Goal: Task Accomplishment & Management: Manage account settings

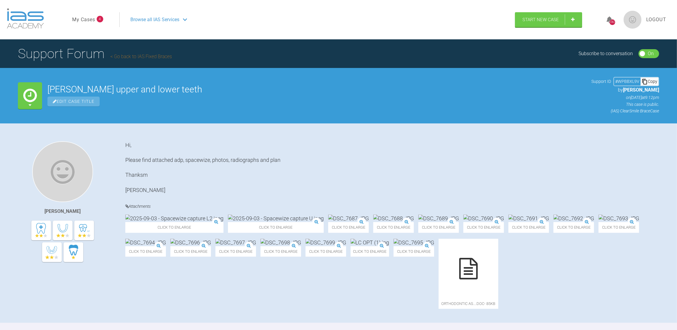
click at [84, 14] on ul "My Cases 4" at bounding box center [95, 19] width 47 height 15
drag, startPoint x: 84, startPoint y: 14, endPoint x: 83, endPoint y: 18, distance: 4.3
click at [83, 18] on link "My Cases" at bounding box center [83, 20] width 23 height 8
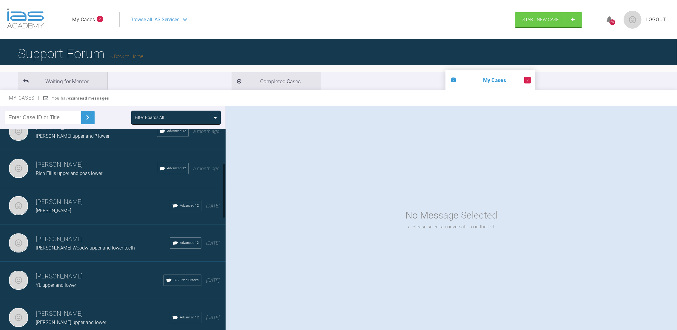
drag, startPoint x: 225, startPoint y: 150, endPoint x: 225, endPoint y: 185, distance: 34.6
click at [225, 185] on div at bounding box center [223, 231] width 3 height 204
click at [105, 233] on h3 "[PERSON_NAME]" at bounding box center [103, 238] width 134 height 10
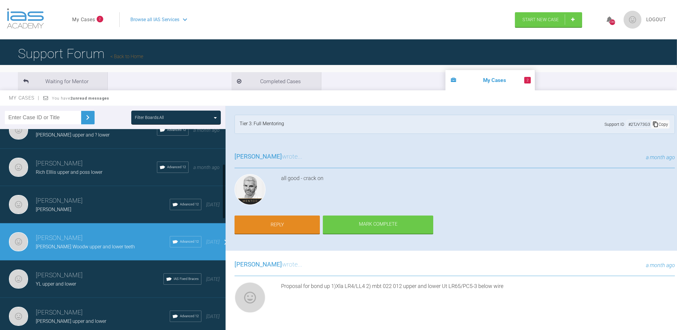
click at [105, 233] on h3 "[PERSON_NAME]" at bounding box center [103, 238] width 134 height 10
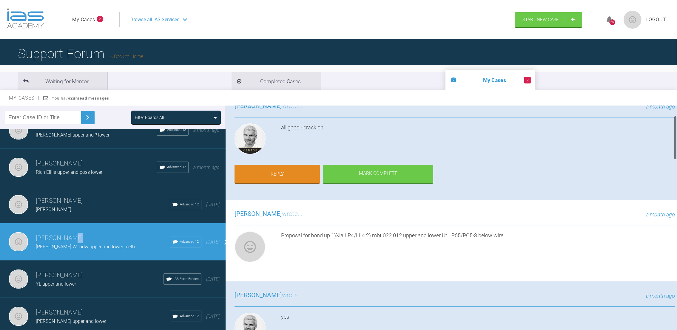
scroll to position [53, 0]
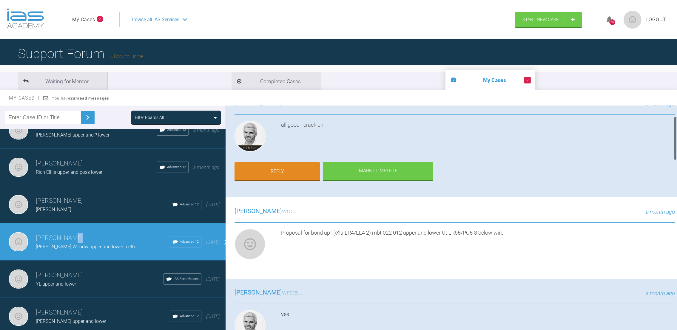
drag, startPoint x: 676, startPoint y: 118, endPoint x: 671, endPoint y: 128, distance: 11.6
click at [671, 128] on div "Neil Fearns Daren Woodw upper and lower teeth a few seconds ago Tier 3: Full Me…" at bounding box center [450, 219] width 451 height 227
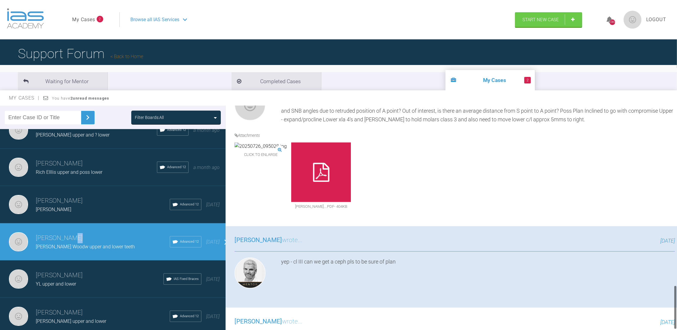
scroll to position [272, 0]
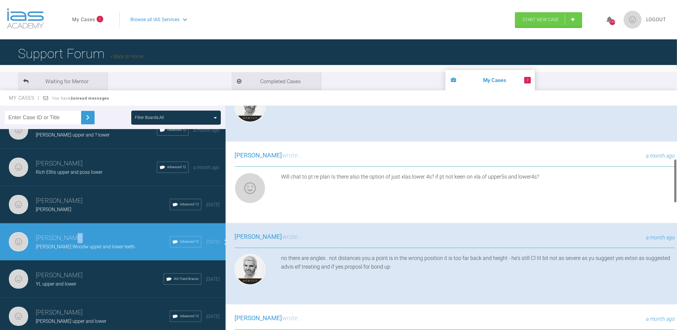
drag, startPoint x: 674, startPoint y: 127, endPoint x: 673, endPoint y: 170, distance: 42.4
click at [673, 170] on div at bounding box center [674, 219] width 3 height 227
